Goal: Transaction & Acquisition: Purchase product/service

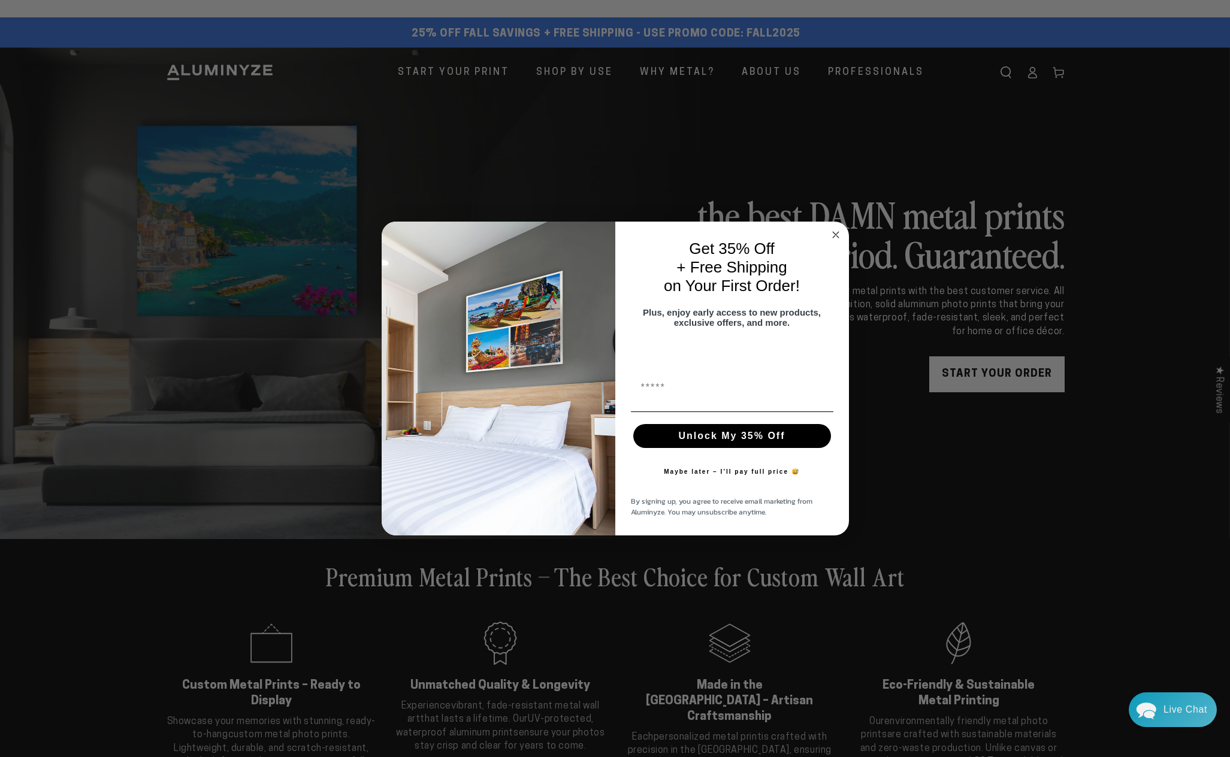
click at [670, 360] on input "First Name" at bounding box center [732, 352] width 203 height 24
type input "**********"
click at [710, 440] on button "Unlock My 35% Off" at bounding box center [732, 436] width 198 height 24
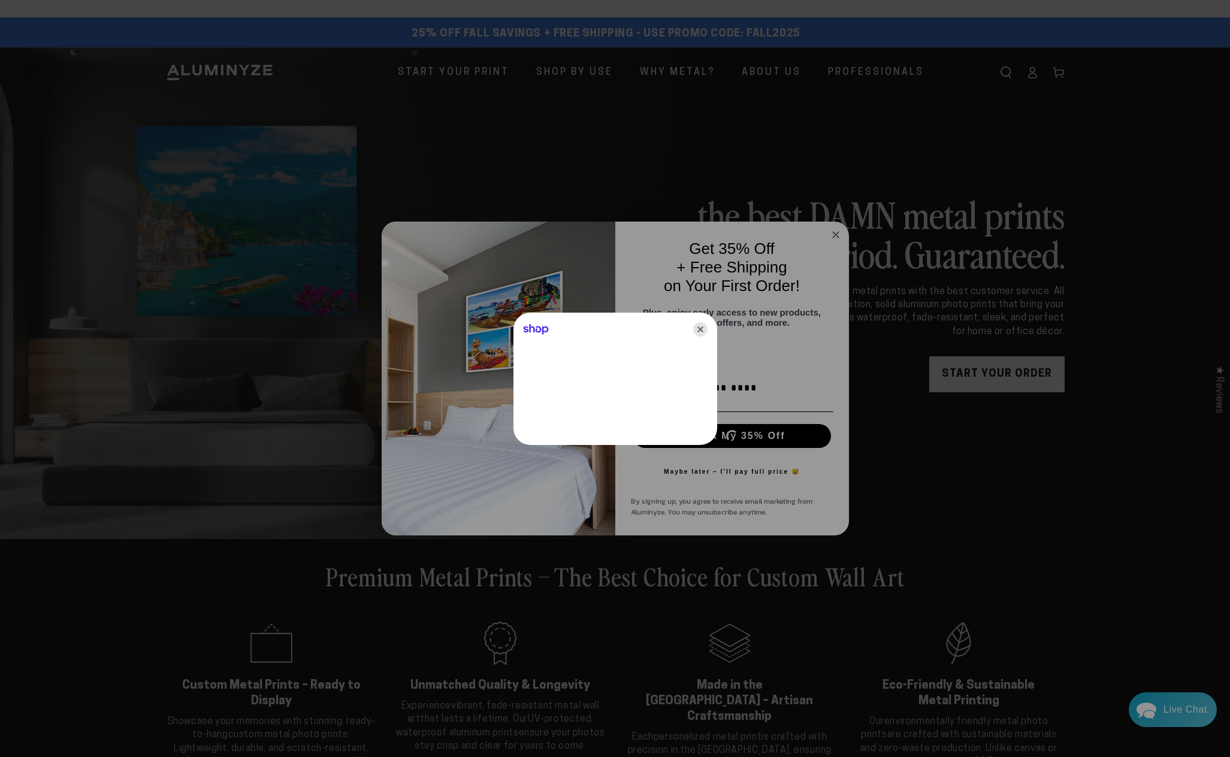
click at [700, 330] on icon "Close" at bounding box center [700, 329] width 14 height 14
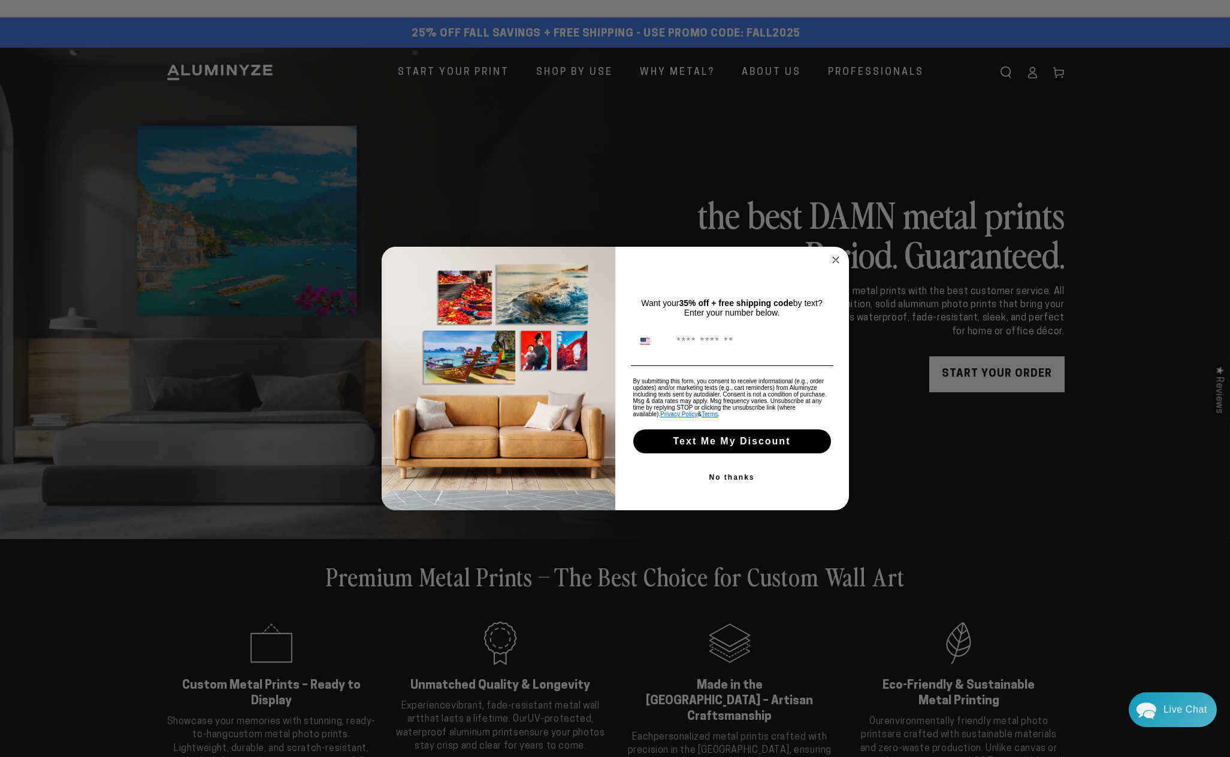
click at [719, 345] on input "Phone Number" at bounding box center [750, 341] width 159 height 23
type input "**********"
click at [728, 440] on button "Text Me My Discount" at bounding box center [732, 442] width 198 height 24
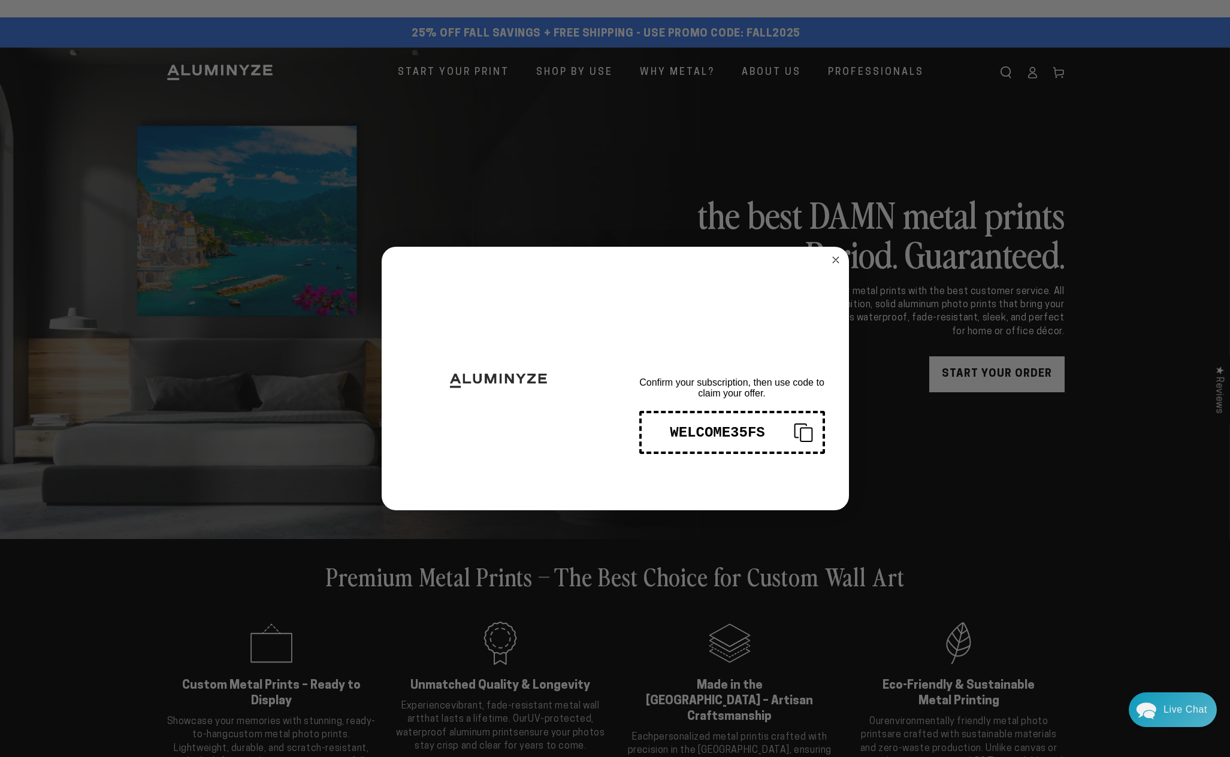
click at [836, 261] on icon "Close dialog" at bounding box center [836, 260] width 6 height 6
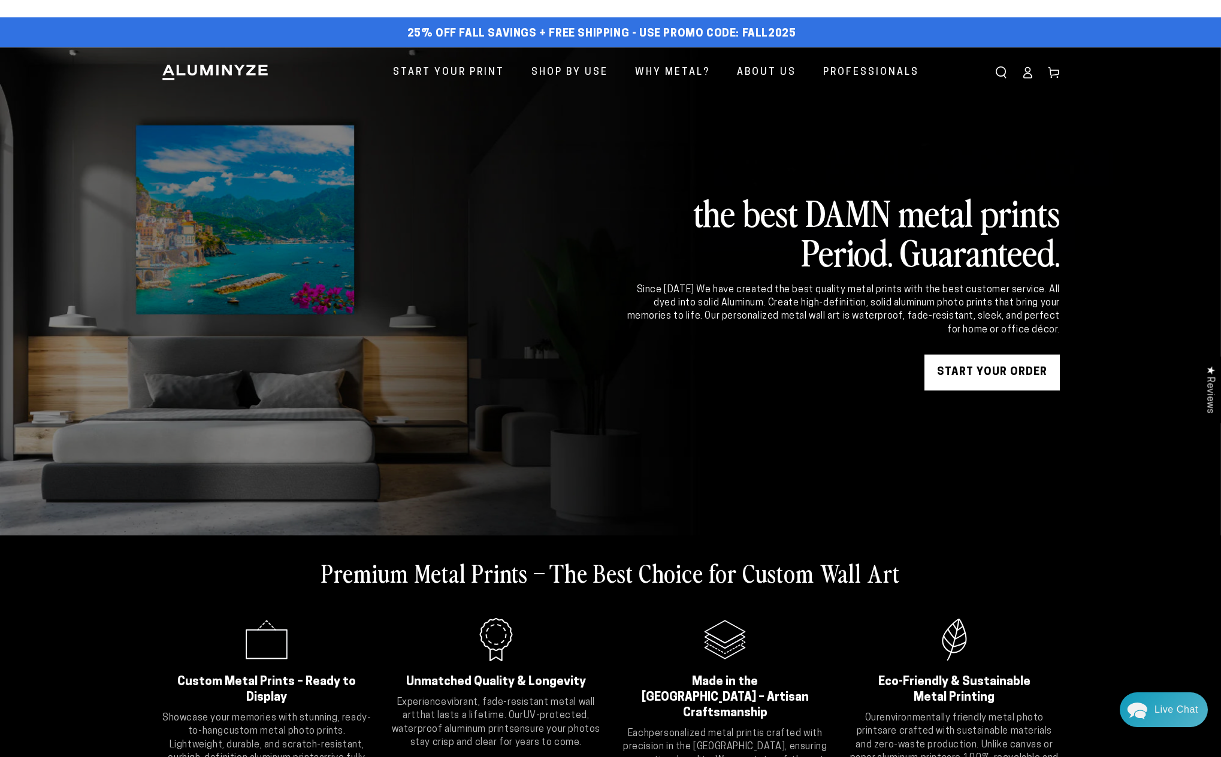
click at [1028, 74] on icon at bounding box center [1028, 73] width 12 height 12
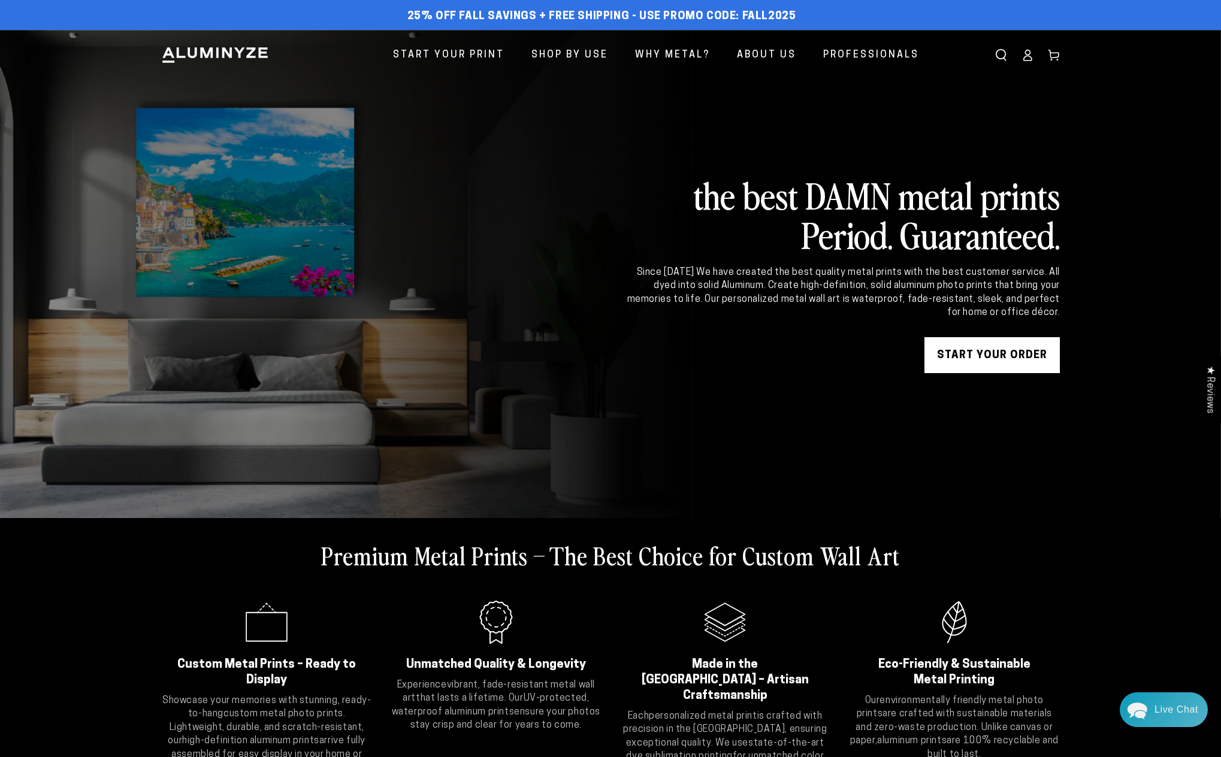
click at [1029, 56] on icon at bounding box center [1028, 58] width 8 height 5
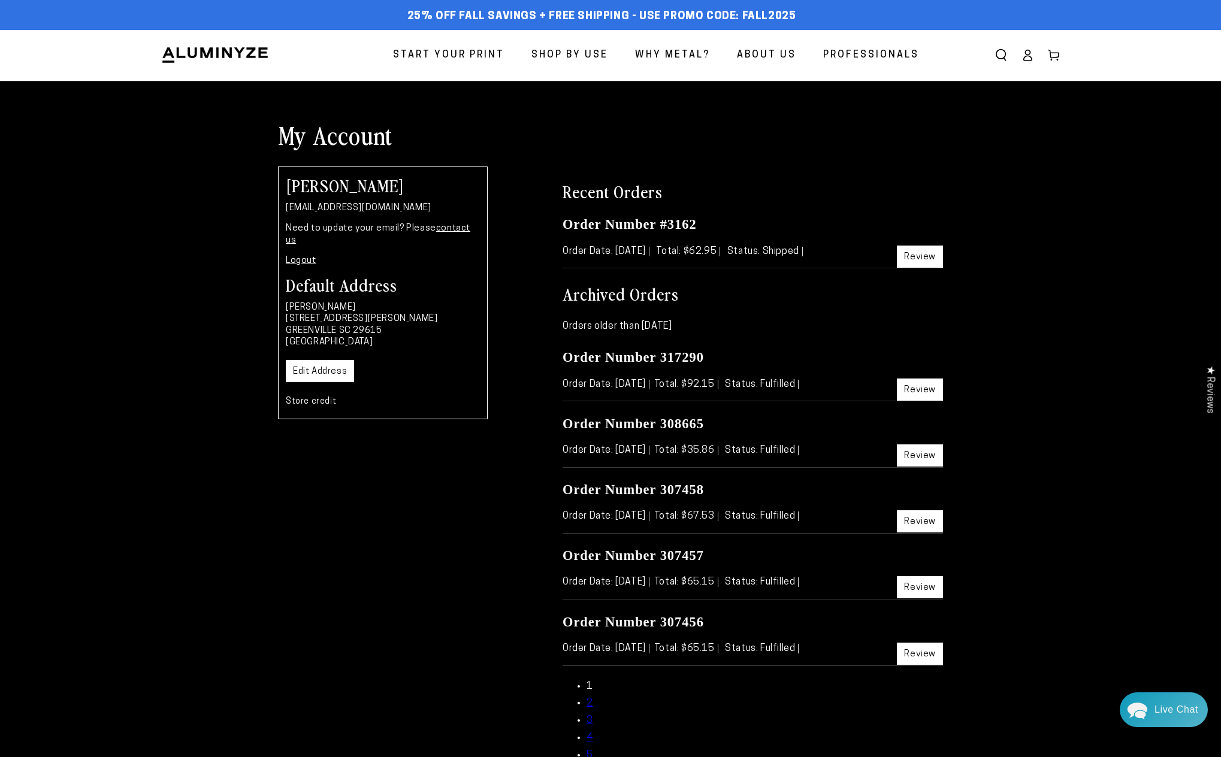
click at [912, 648] on link "Review" at bounding box center [920, 654] width 46 height 22
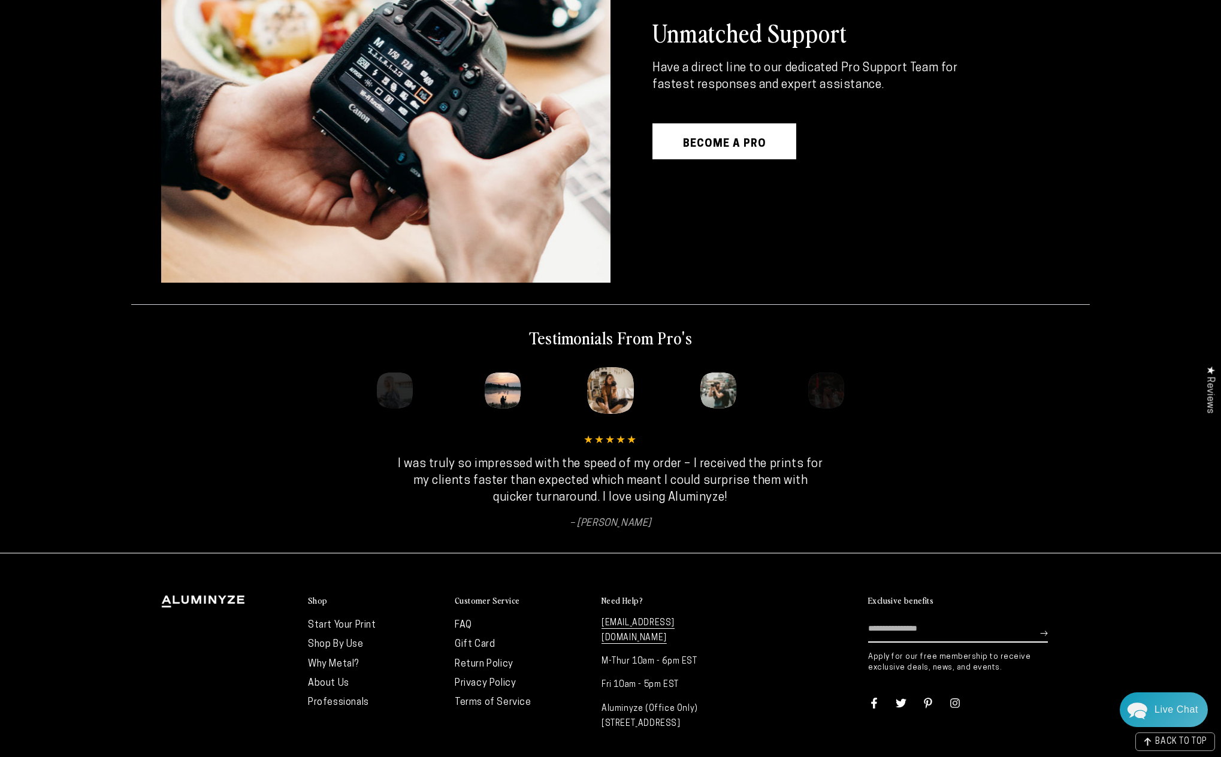
scroll to position [1868, 0]
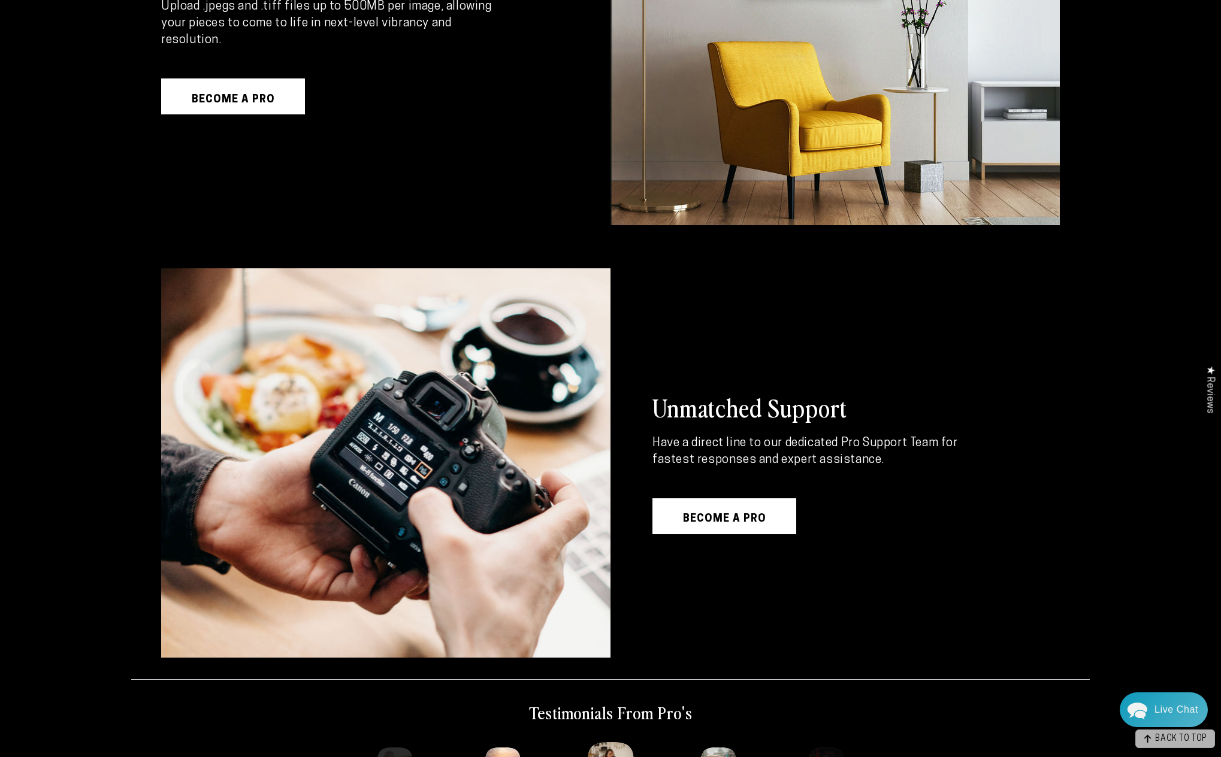
click at [1170, 741] on span "BACK TO TOP" at bounding box center [1181, 739] width 52 height 8
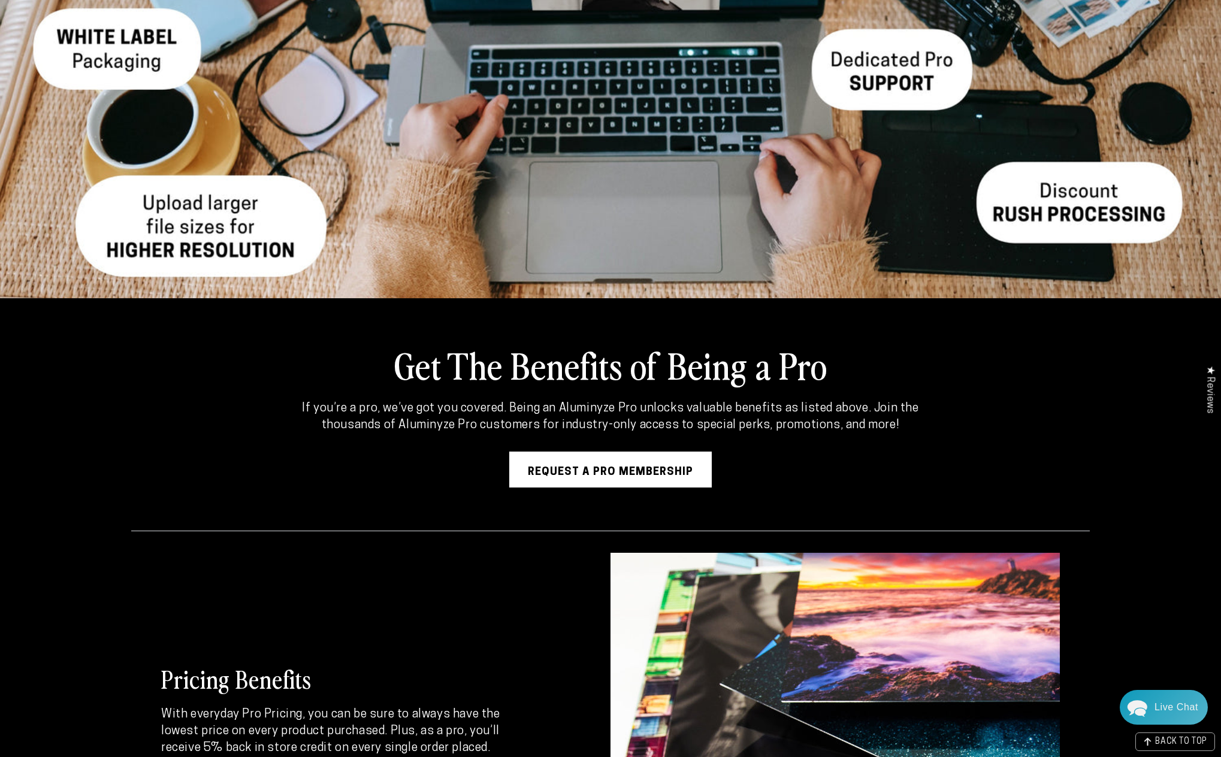
scroll to position [0, 0]
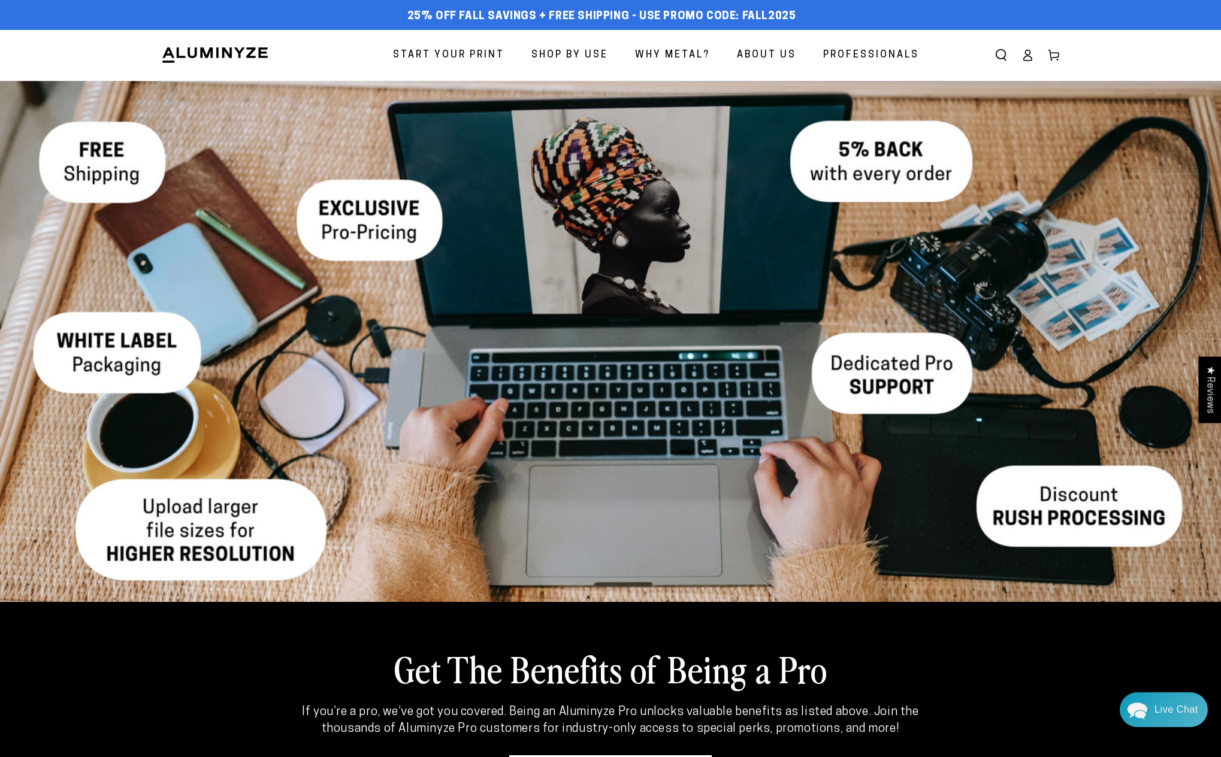
click at [1030, 53] on ellipse at bounding box center [1027, 52] width 5 height 5
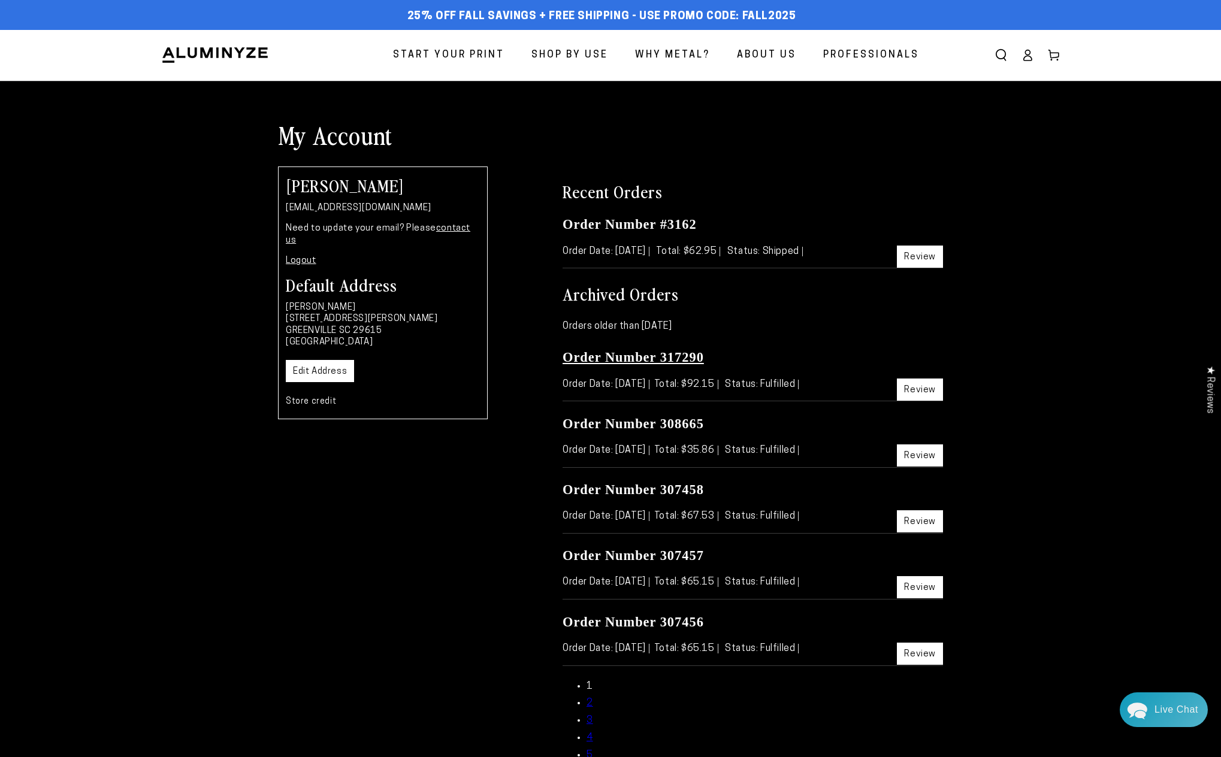
click at [620, 356] on link "Order Number 317290" at bounding box center [633, 357] width 141 height 15
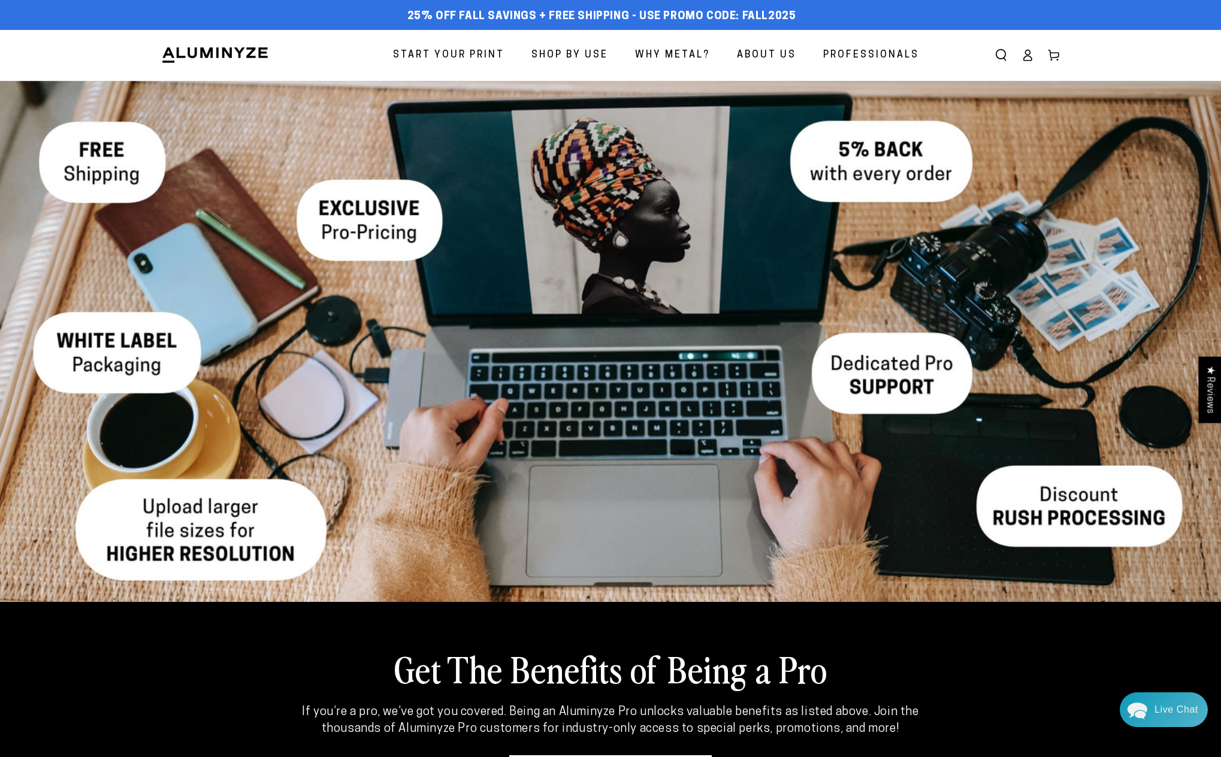
click at [451, 55] on span "Start Your Print" at bounding box center [448, 55] width 111 height 17
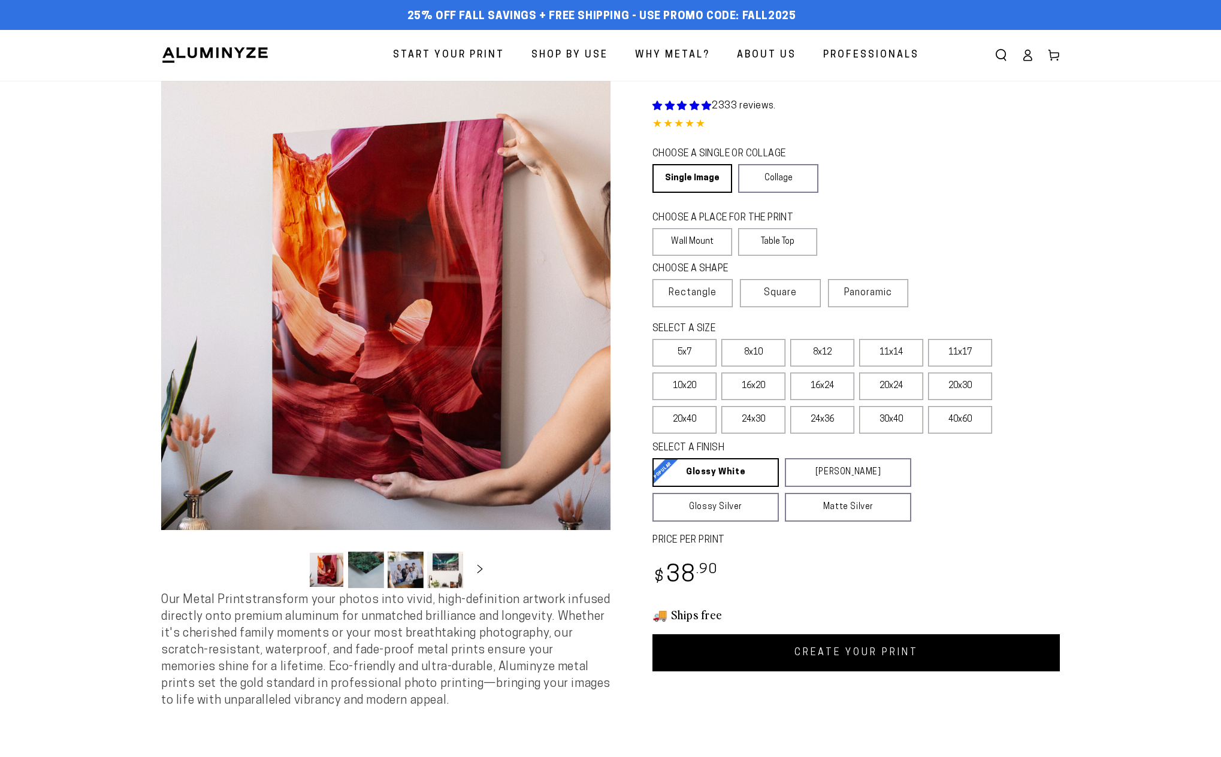
select select "**********"
click at [706, 176] on link "Single Image" at bounding box center [692, 178] width 78 height 29
click at [702, 242] on label "Wall Mount" at bounding box center [693, 242] width 80 height 28
click at [706, 293] on span "Rectangle" at bounding box center [693, 293] width 48 height 14
click at [834, 390] on label "16x24" at bounding box center [822, 387] width 64 height 28
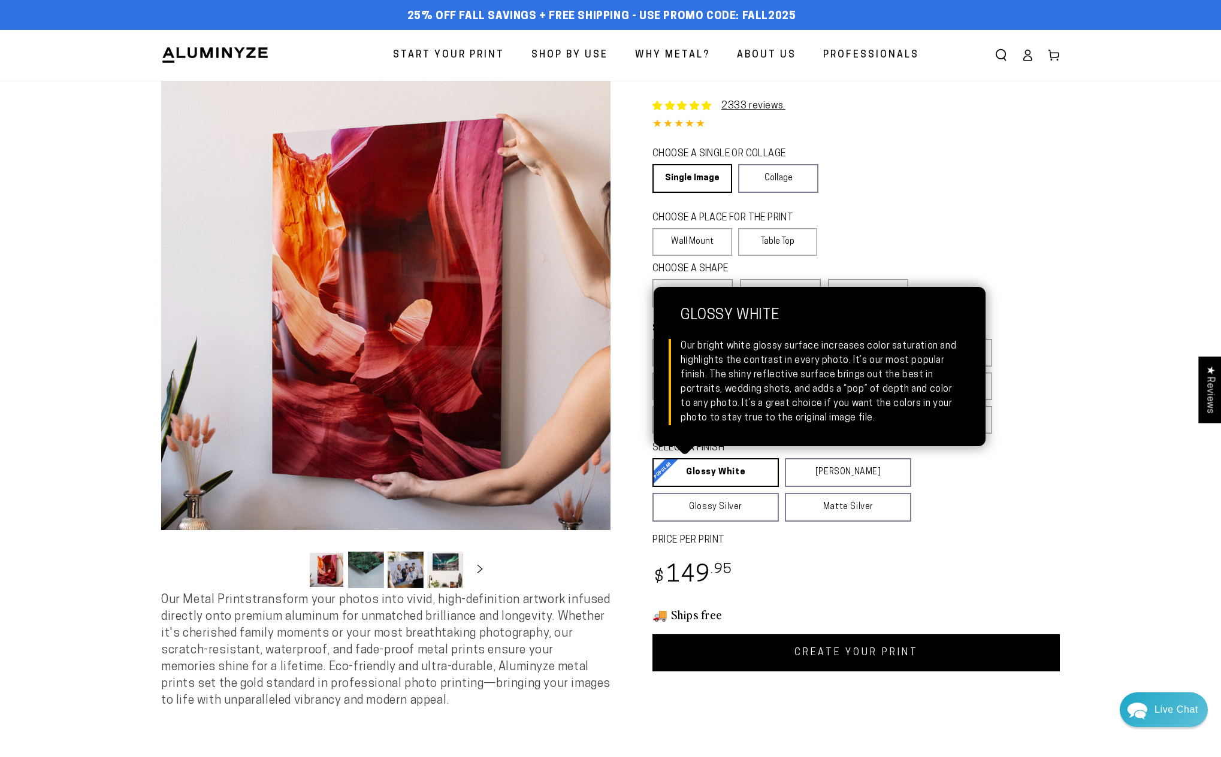
click at [732, 475] on link "Glossy White Glossy White Our bright white glossy surface increases color satur…" at bounding box center [716, 472] width 126 height 29
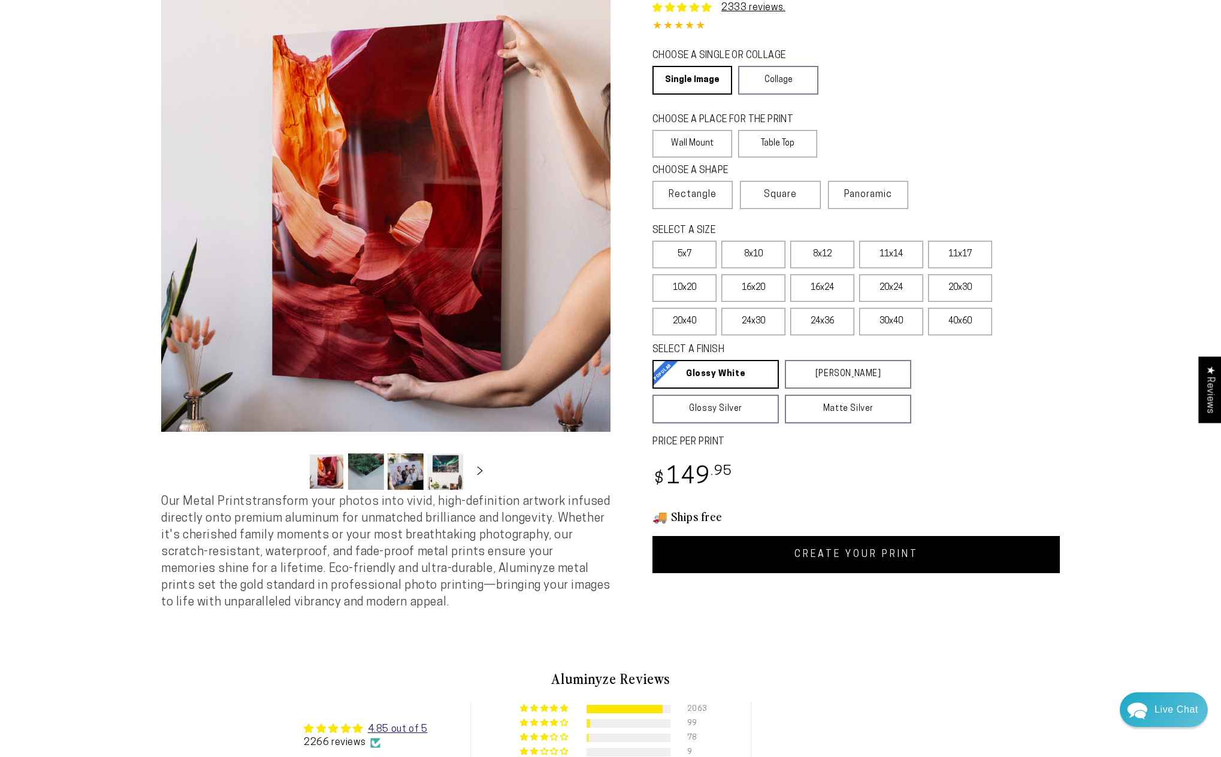
scroll to position [140, 0]
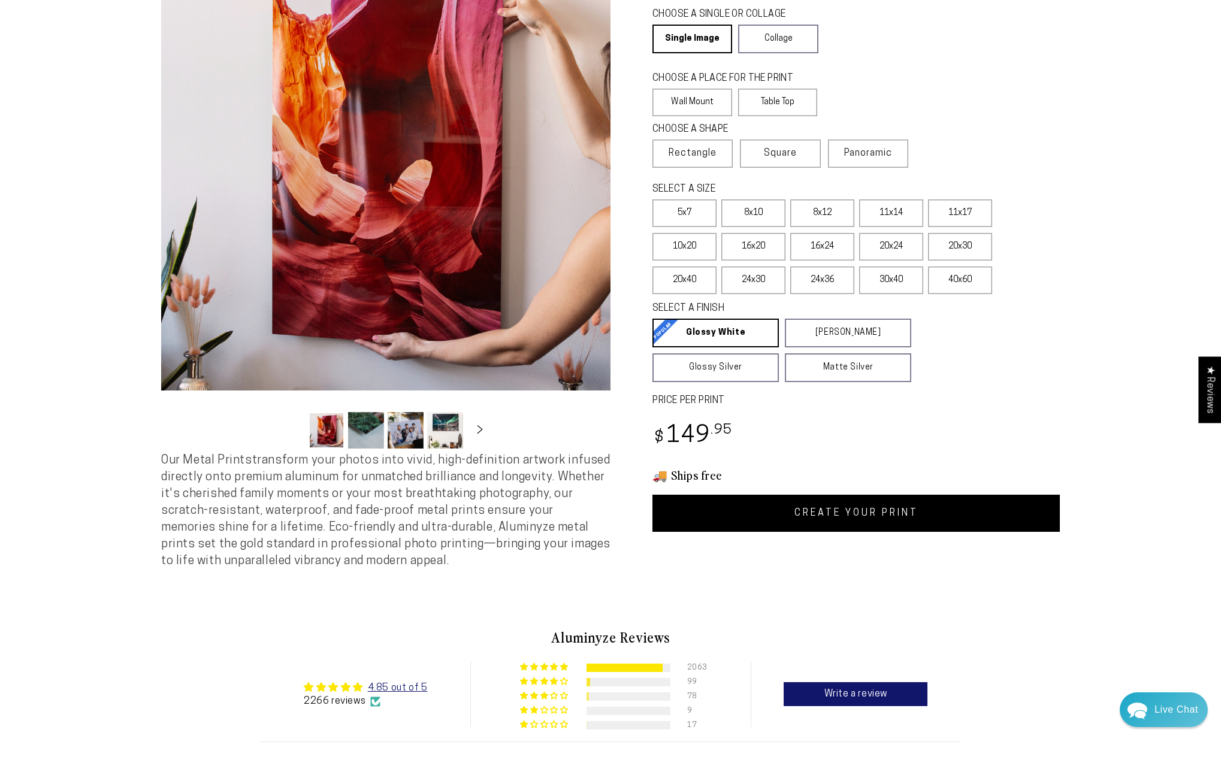
click at [859, 515] on link "CREATE YOUR PRINT" at bounding box center [856, 513] width 407 height 37
